Goal: Obtain resource: Download file/media

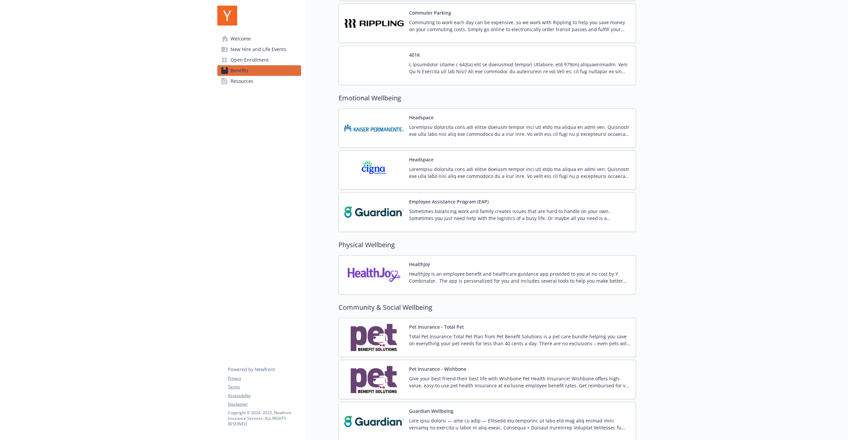
scroll to position [769, 0]
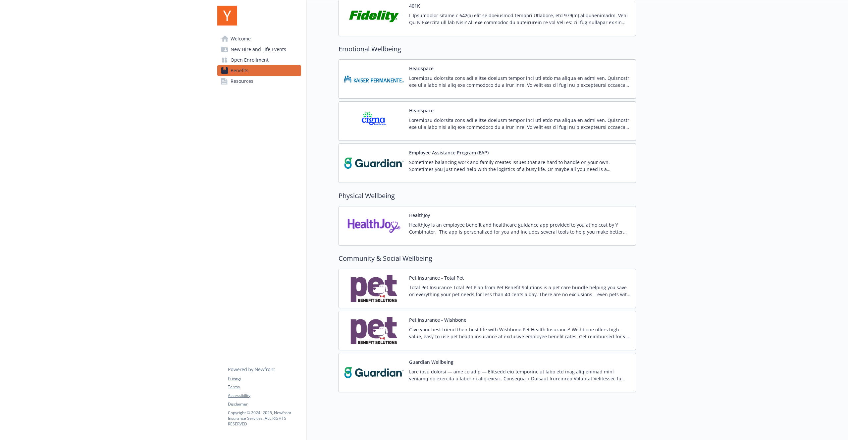
click at [400, 296] on img at bounding box center [374, 288] width 60 height 28
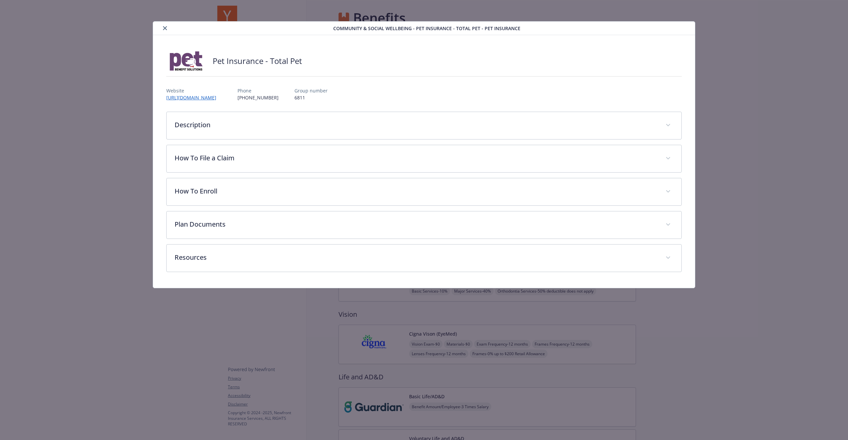
scroll to position [769, 0]
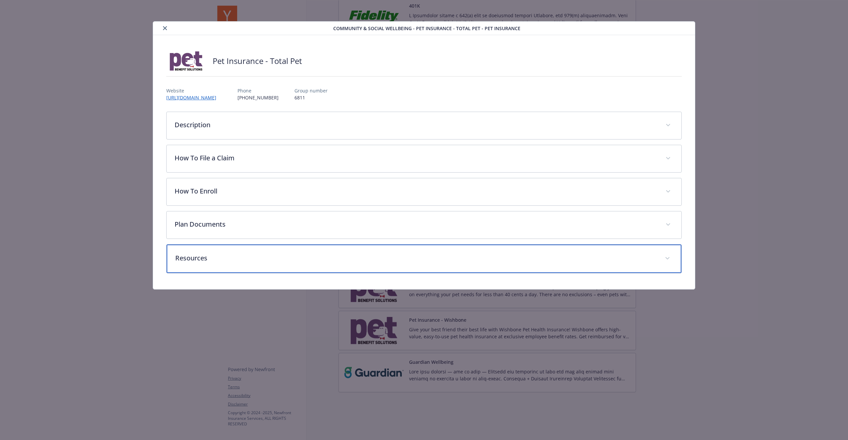
click at [226, 255] on p "Resources" at bounding box center [416, 258] width 482 height 10
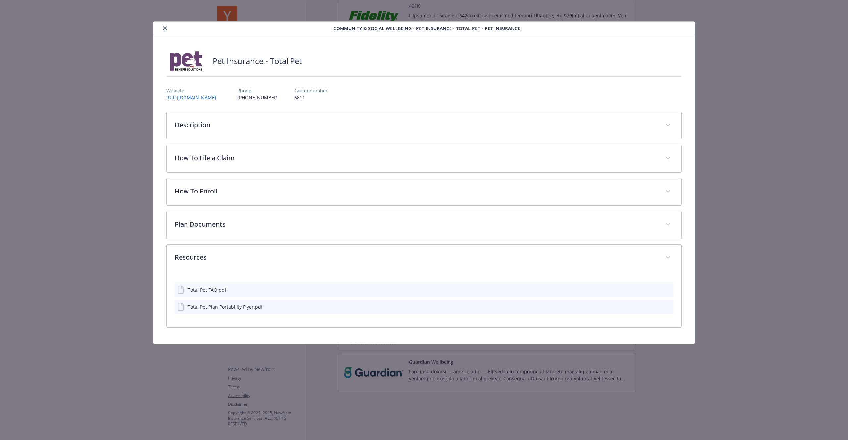
click at [213, 291] on div "Total Pet FAQ.pdf" at bounding box center [207, 289] width 38 height 7
click at [214, 308] on div "Total Pet Plan Portability Flyer.pdf" at bounding box center [225, 307] width 75 height 7
click at [668, 307] on icon "preview file" at bounding box center [667, 306] width 6 height 5
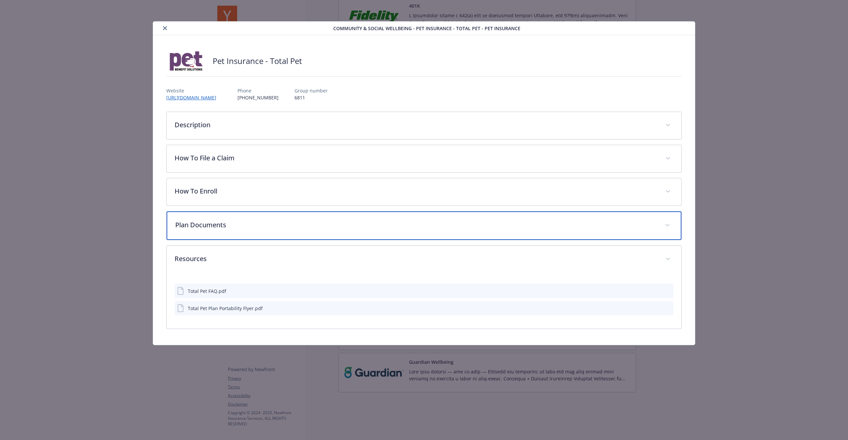
click at [207, 225] on p "Plan Documents" at bounding box center [416, 225] width 482 height 10
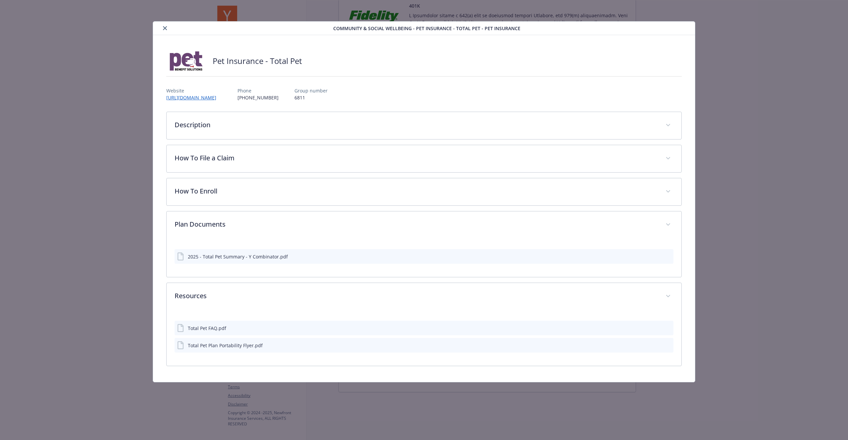
click at [670, 259] on button "details for plan Community & Social Wellbeing - Pet Insurance - Total Pet - Pet…" at bounding box center [667, 256] width 7 height 7
click at [667, 256] on icon "preview file" at bounding box center [667, 256] width 6 height 5
